Goal: Transaction & Acquisition: Purchase product/service

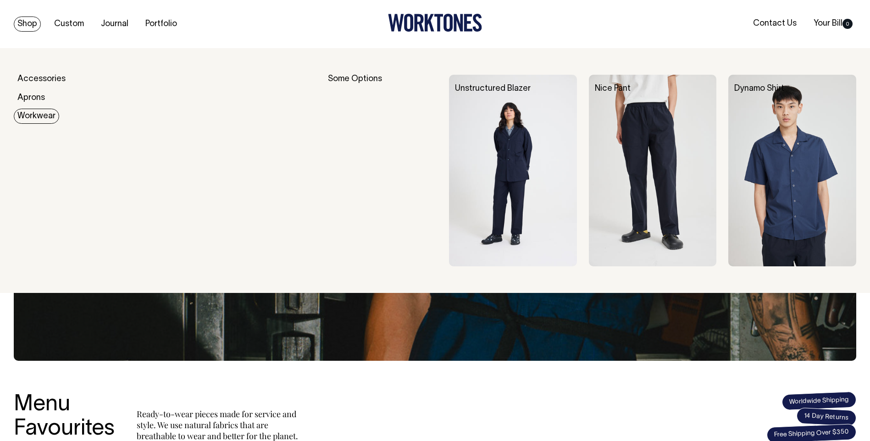
click at [33, 121] on link "Workwear" at bounding box center [36, 116] width 45 height 15
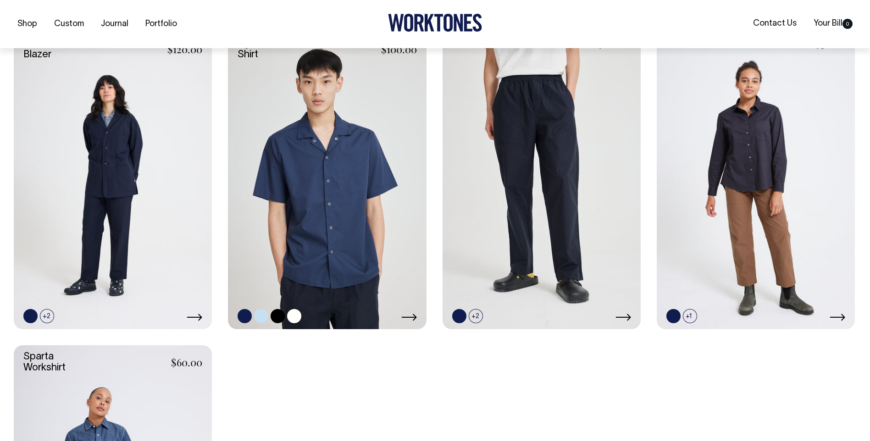
scroll to position [275, 0]
click at [309, 203] on link at bounding box center [327, 180] width 198 height 297
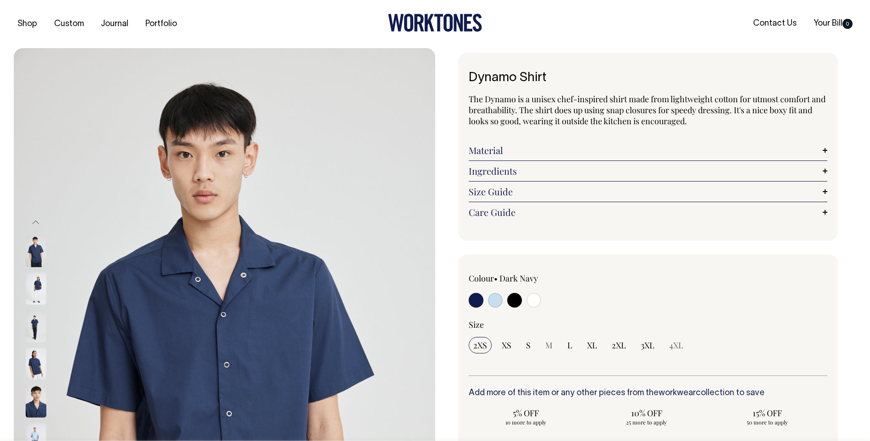
click at [495, 303] on input "radio" at bounding box center [495, 300] width 15 height 15
radio input "true"
select select "True Blue"
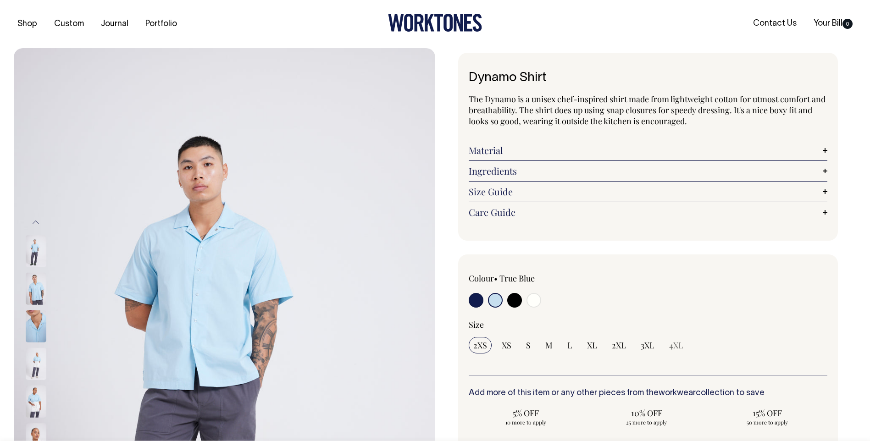
click at [37, 248] on img at bounding box center [36, 251] width 21 height 32
click at [31, 286] on img at bounding box center [36, 289] width 21 height 32
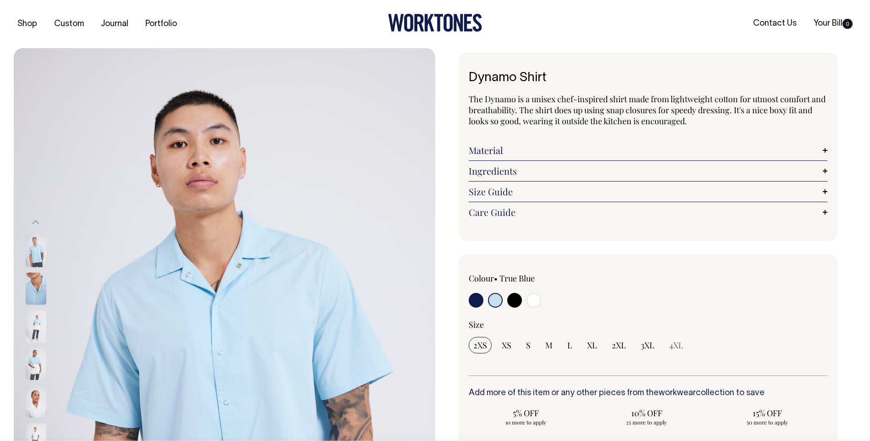
click at [33, 321] on img at bounding box center [36, 326] width 21 height 32
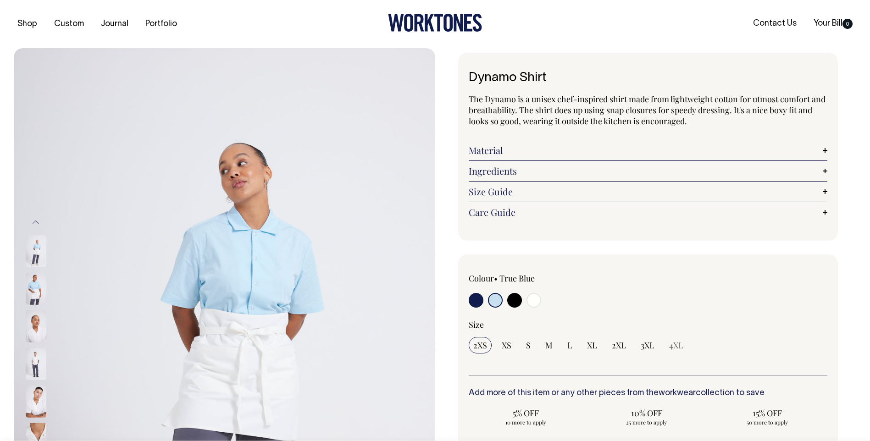
click at [35, 323] on img at bounding box center [36, 326] width 21 height 32
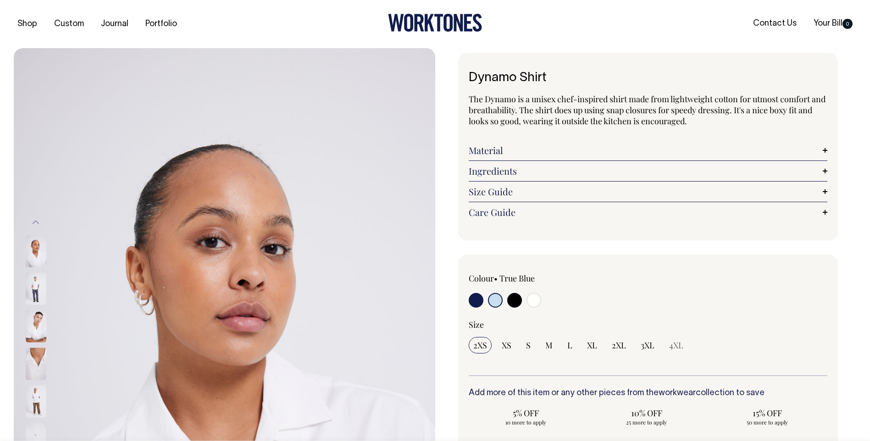
click at [39, 321] on img at bounding box center [36, 326] width 21 height 32
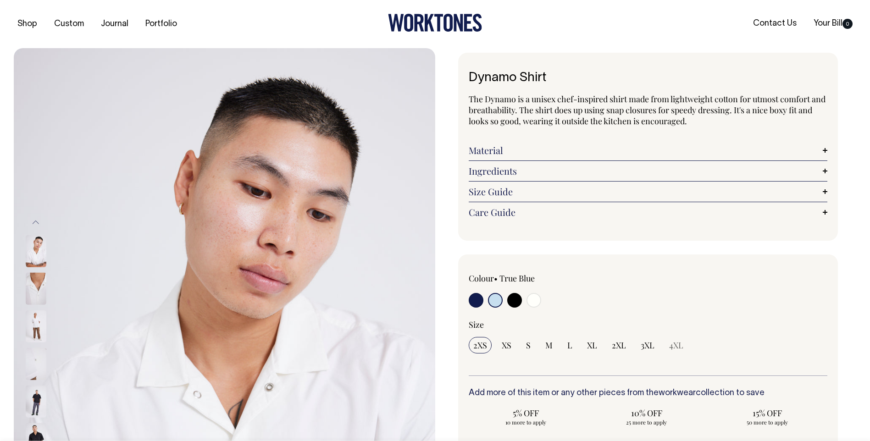
click at [37, 319] on img at bounding box center [36, 326] width 21 height 32
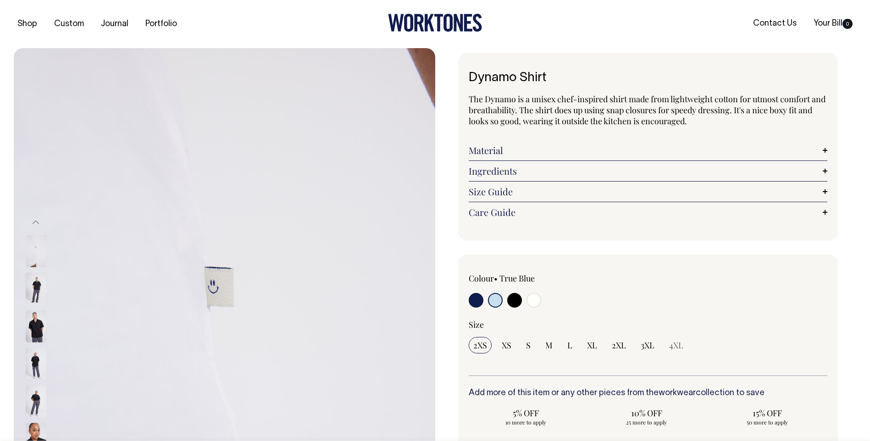
click at [40, 368] on img at bounding box center [36, 364] width 21 height 32
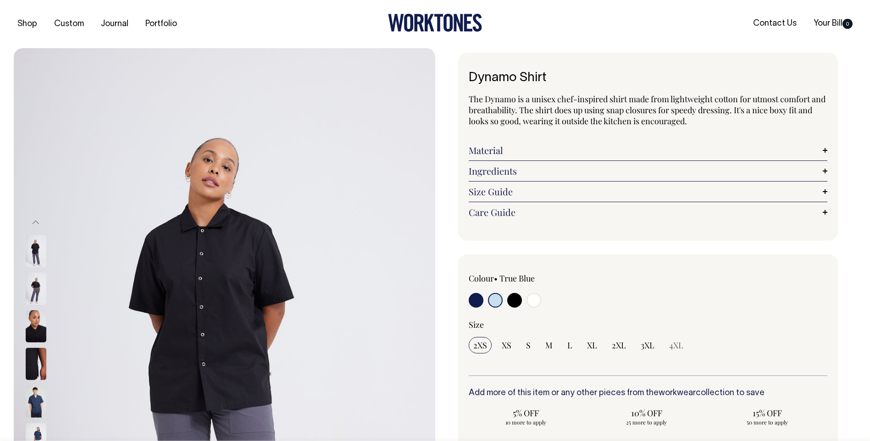
click at [41, 329] on div at bounding box center [48, 251] width 46 height 1917
click at [498, 298] on input "radio" at bounding box center [495, 300] width 15 height 15
click at [497, 302] on input "radio" at bounding box center [495, 300] width 15 height 15
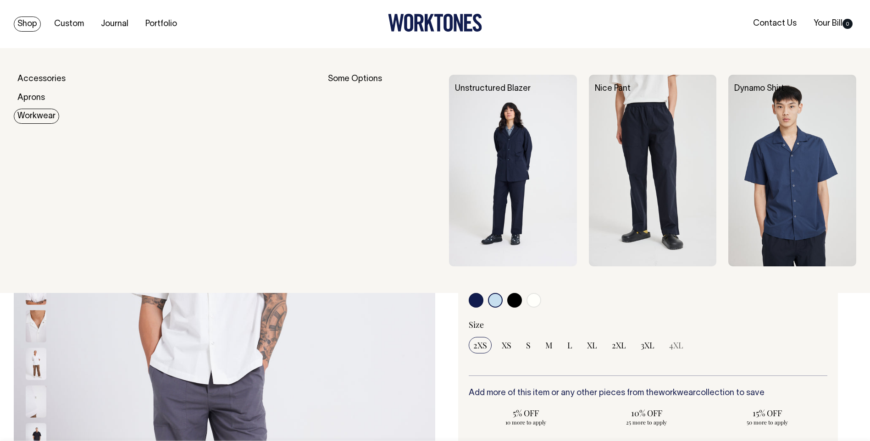
click at [39, 114] on link "Workwear" at bounding box center [36, 116] width 45 height 15
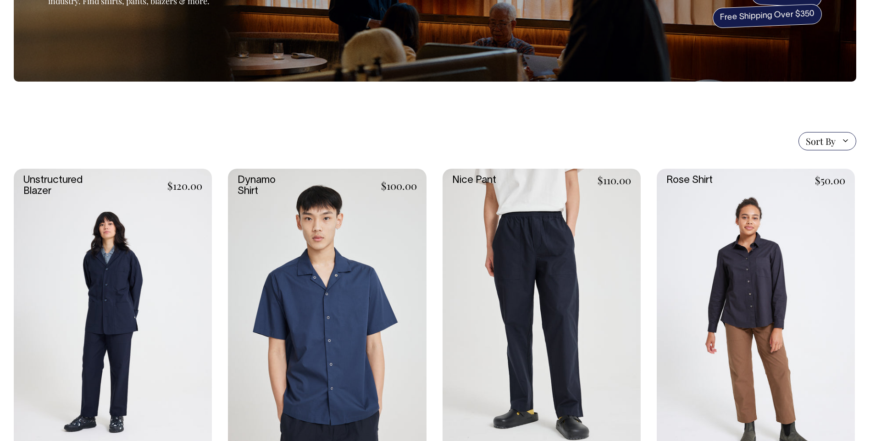
scroll to position [138, 0]
